Goal: Navigation & Orientation: Find specific page/section

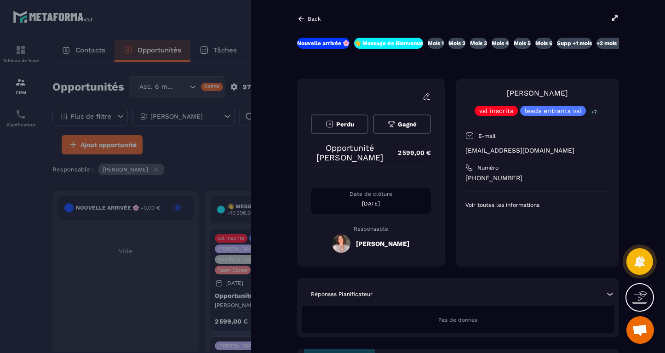
click at [301, 17] on icon at bounding box center [302, 18] width 6 height 5
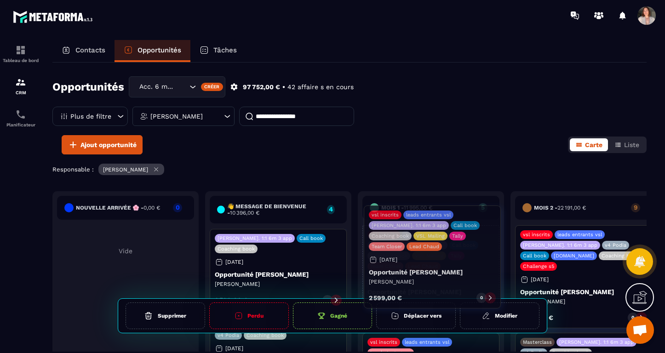
drag, startPoint x: 293, startPoint y: 289, endPoint x: 446, endPoint y: 264, distance: 155.7
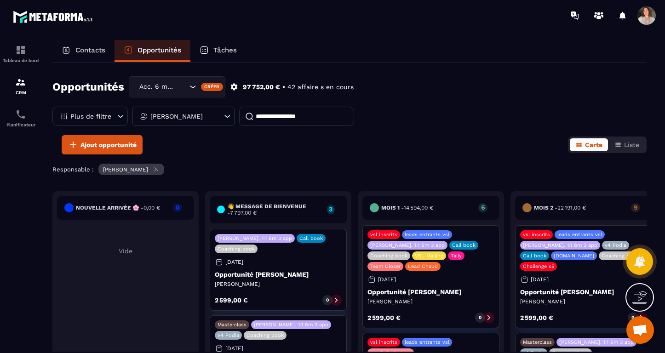
click at [216, 49] on p "Tâches" at bounding box center [225, 50] width 23 height 8
click at [222, 52] on p "Tâches" at bounding box center [225, 50] width 23 height 8
click at [208, 50] on icon at bounding box center [204, 50] width 9 height 9
click at [212, 54] on div "Tâches" at bounding box center [218, 51] width 56 height 22
click at [207, 52] on icon at bounding box center [204, 50] width 9 height 9
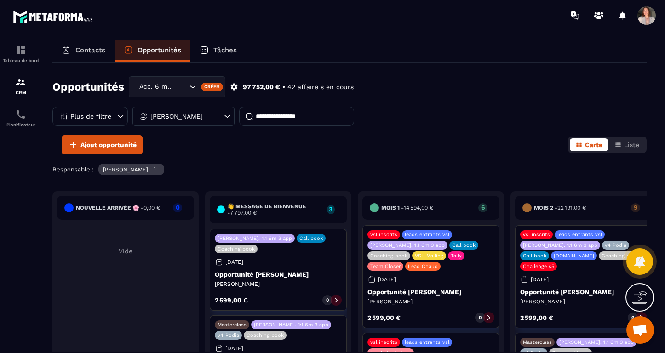
click at [102, 50] on p "Contacts" at bounding box center [90, 50] width 30 height 8
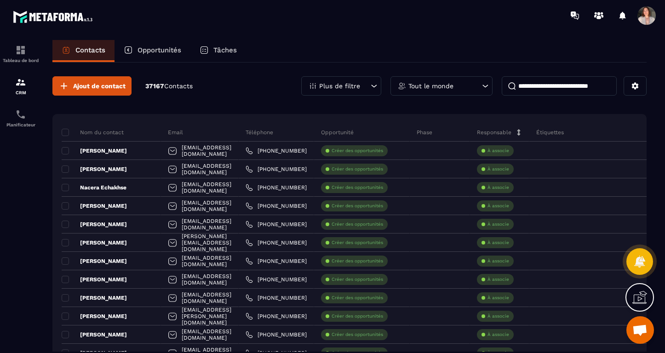
click at [208, 53] on icon at bounding box center [204, 50] width 9 height 9
click at [206, 49] on icon at bounding box center [204, 50] width 9 height 9
click at [225, 49] on p "Tâches" at bounding box center [225, 50] width 23 height 8
click at [159, 49] on p "Opportunités" at bounding box center [160, 50] width 44 height 8
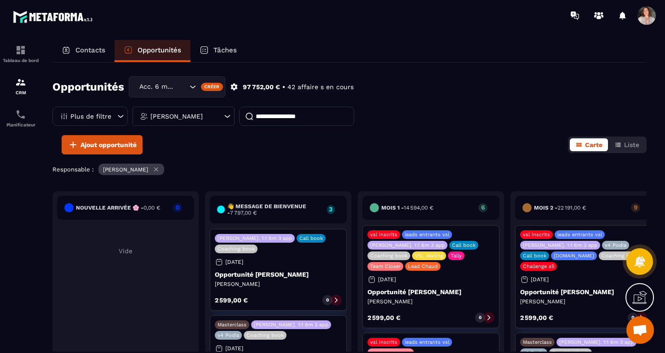
click at [221, 49] on p "Tâches" at bounding box center [225, 50] width 23 height 8
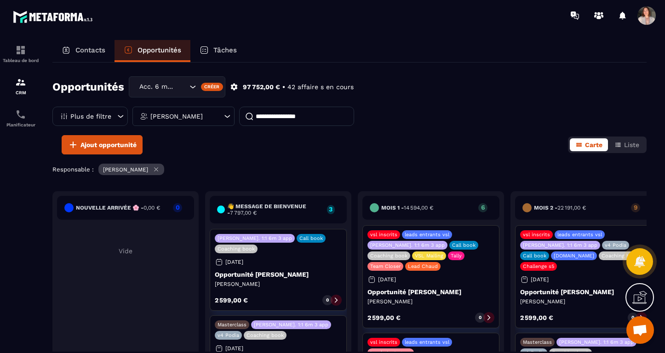
click at [221, 49] on p "Tâches" at bounding box center [225, 50] width 23 height 8
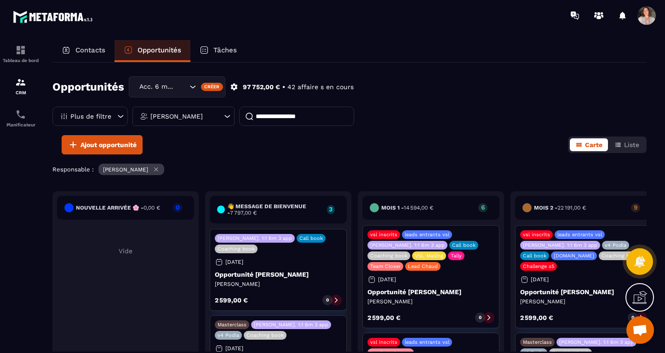
click at [221, 49] on p "Tâches" at bounding box center [225, 50] width 23 height 8
